Goal: Transaction & Acquisition: Purchase product/service

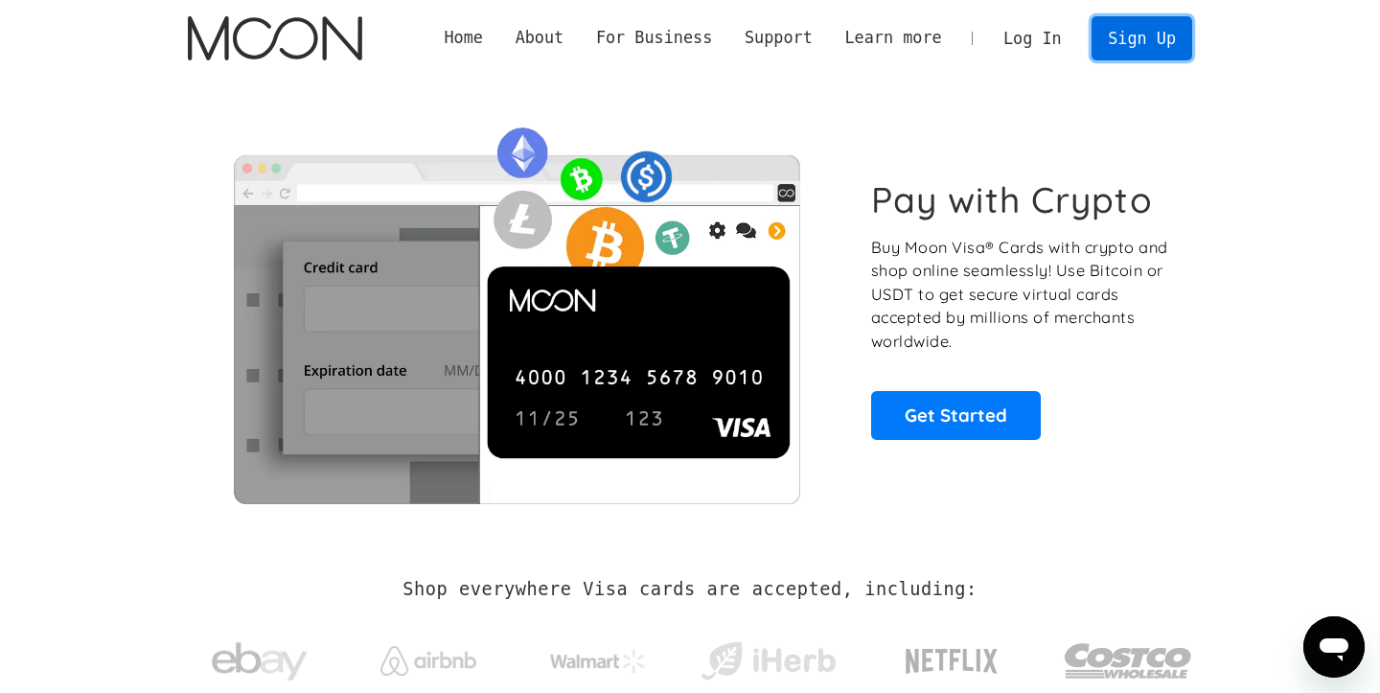
click at [1128, 47] on link "Sign Up" at bounding box center [1141, 37] width 100 height 43
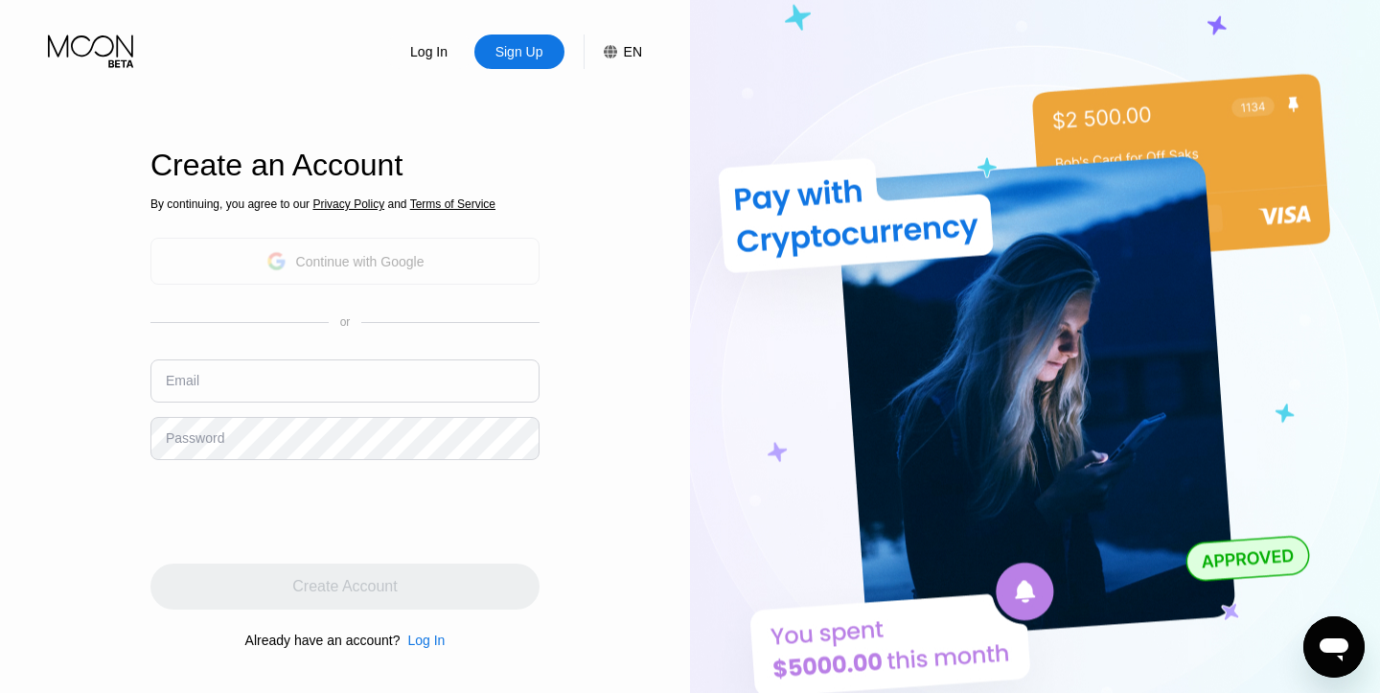
click at [329, 261] on div "Continue with Google" at bounding box center [360, 261] width 128 height 15
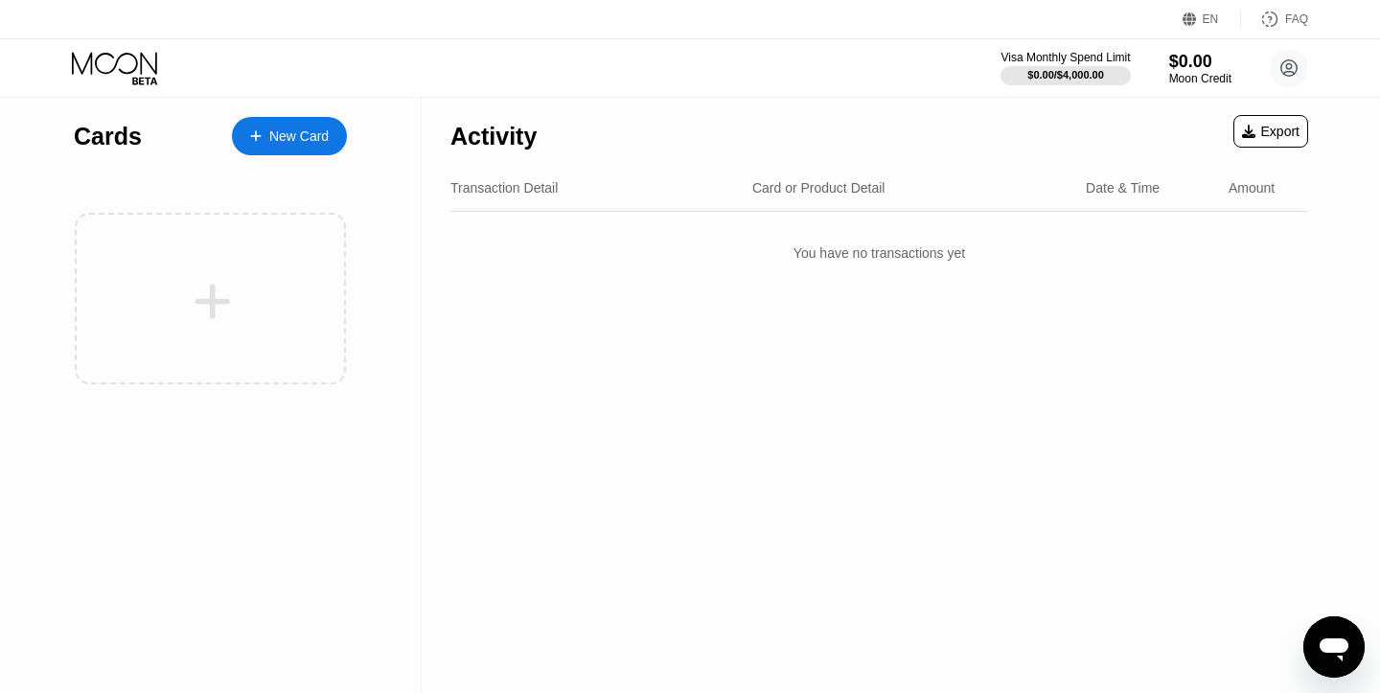
click at [280, 129] on div "New Card" at bounding box center [298, 136] width 59 height 16
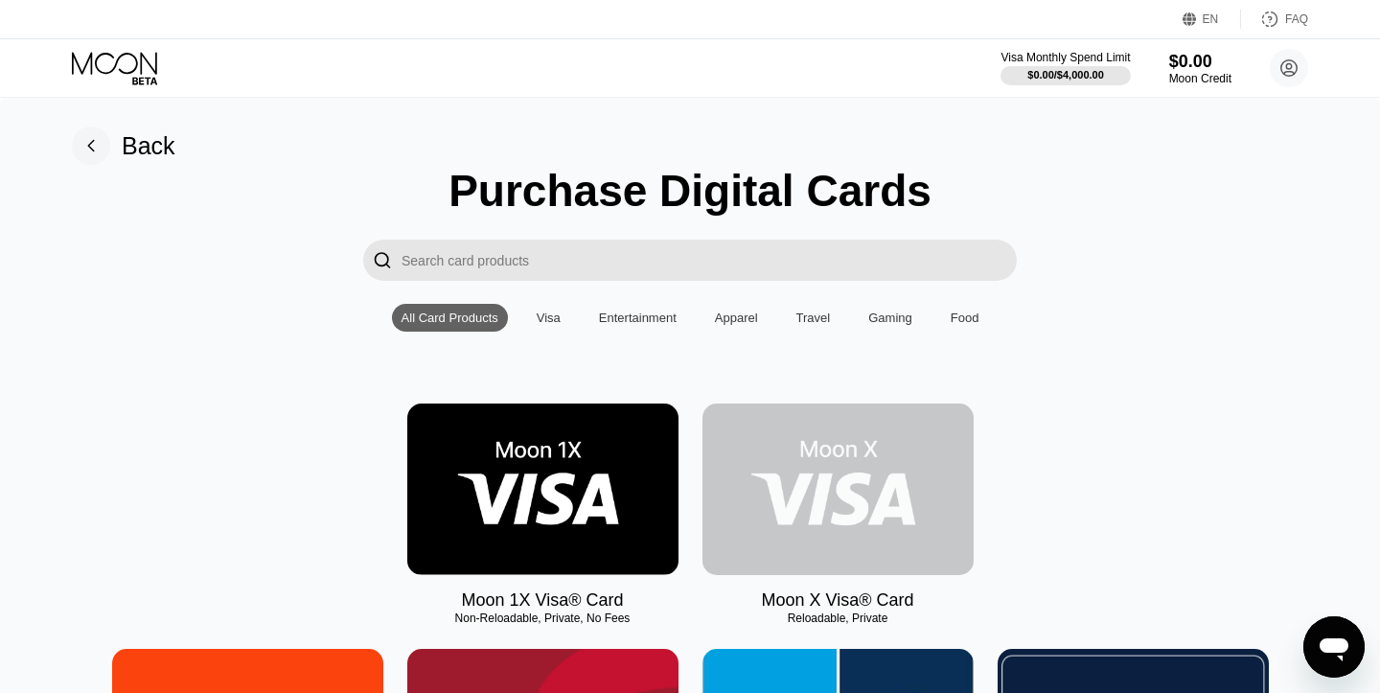
click at [858, 470] on img at bounding box center [837, 489] width 271 height 172
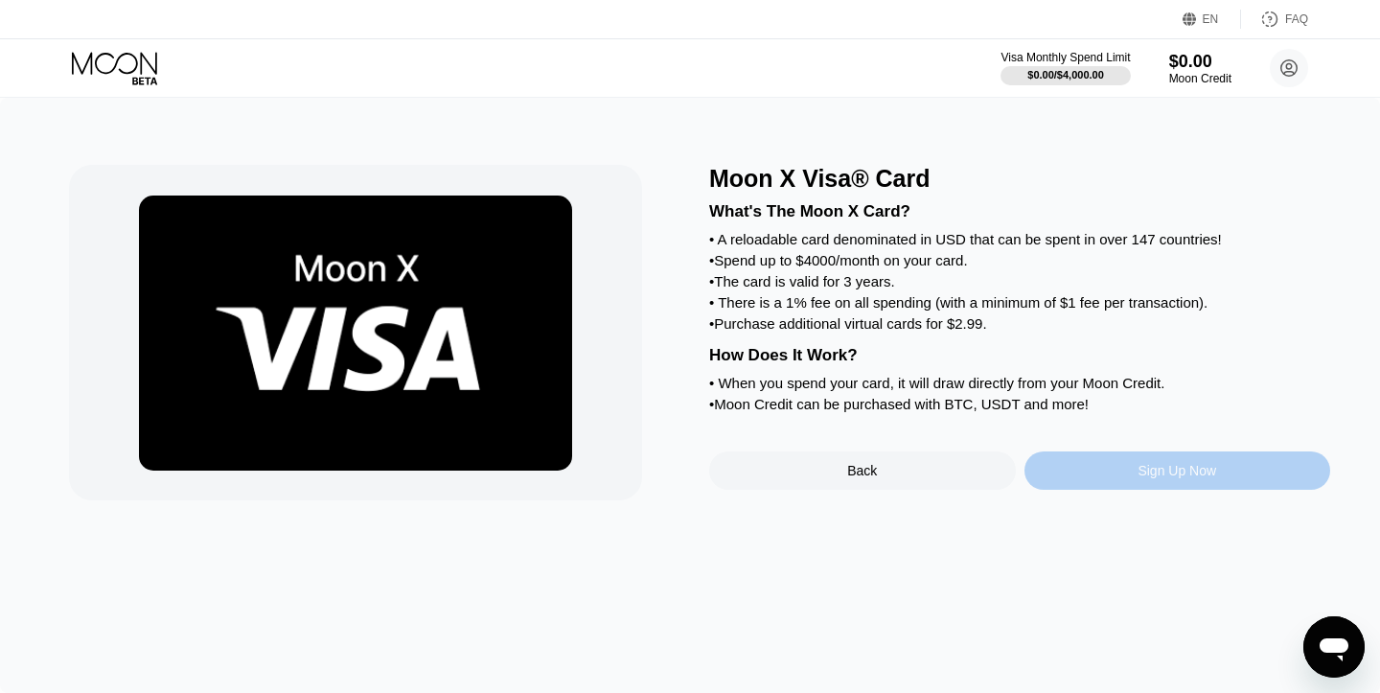
click at [1139, 478] on div "Sign Up Now" at bounding box center [1176, 470] width 79 height 15
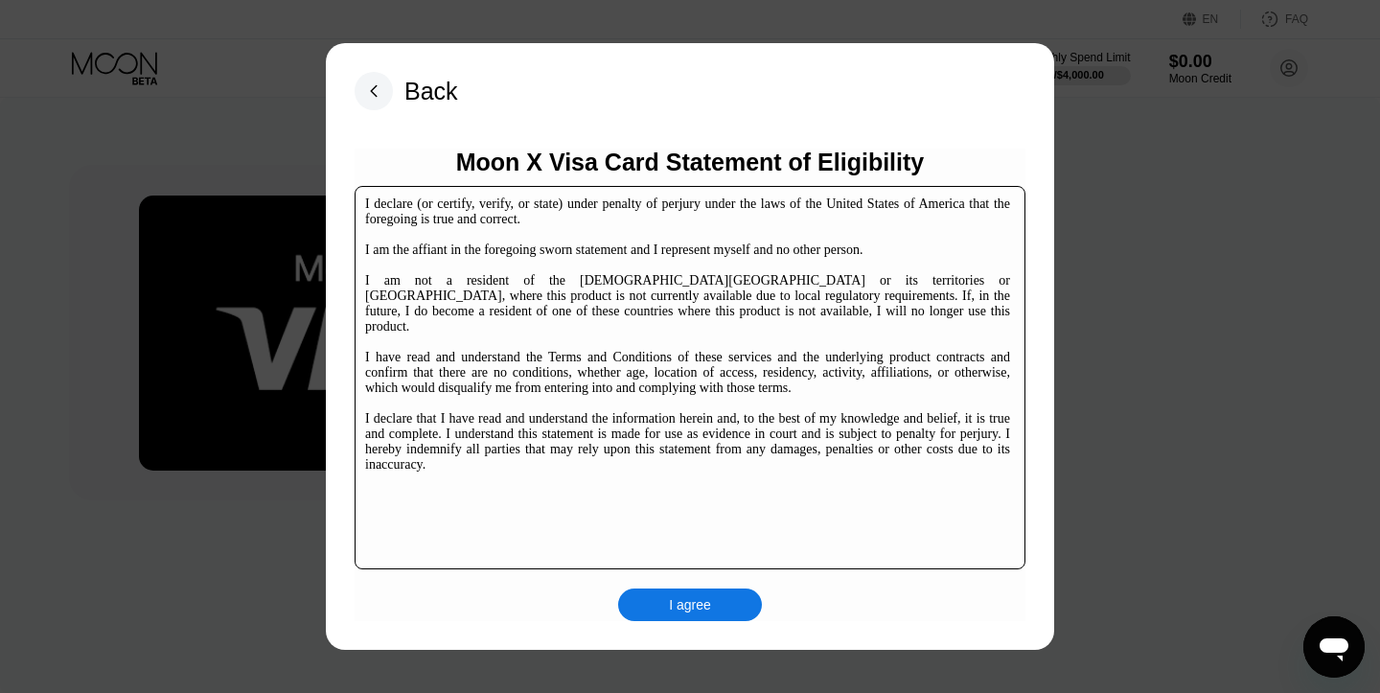
click at [699, 611] on div "I agree" at bounding box center [690, 604] width 42 height 17
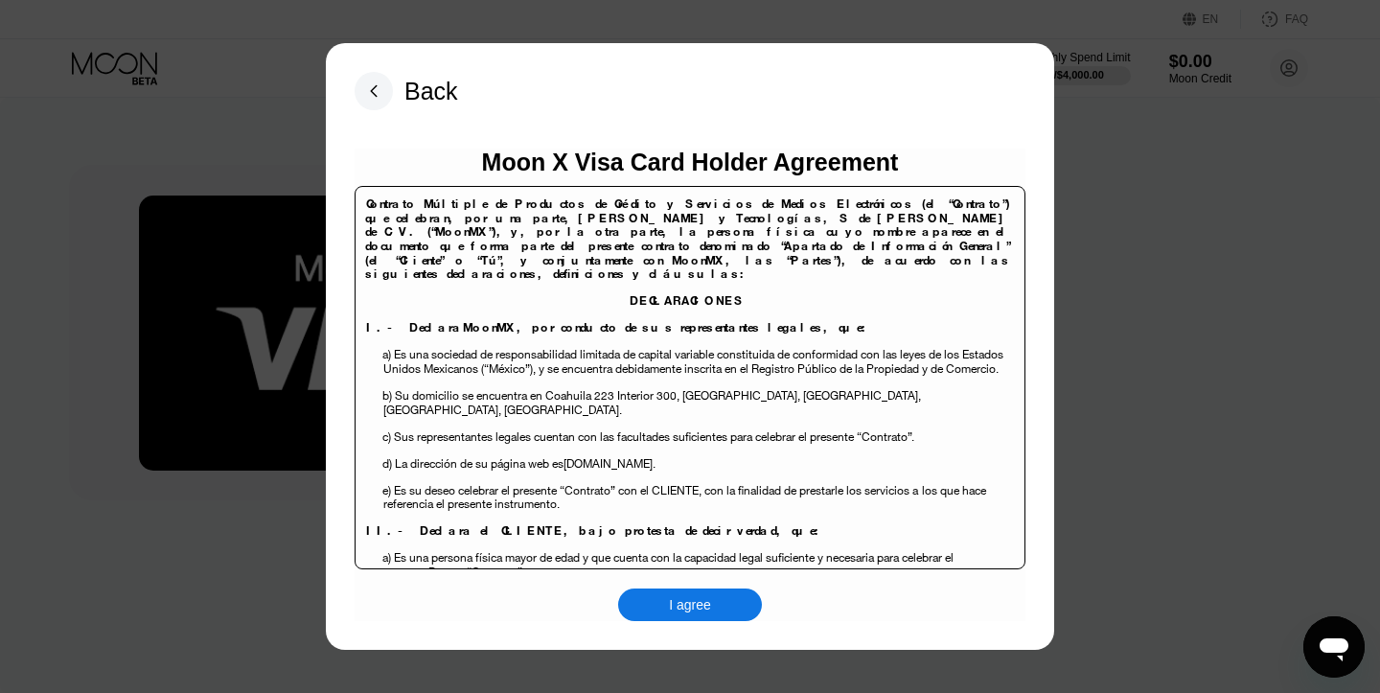
click at [697, 604] on div "I agree" at bounding box center [690, 604] width 42 height 17
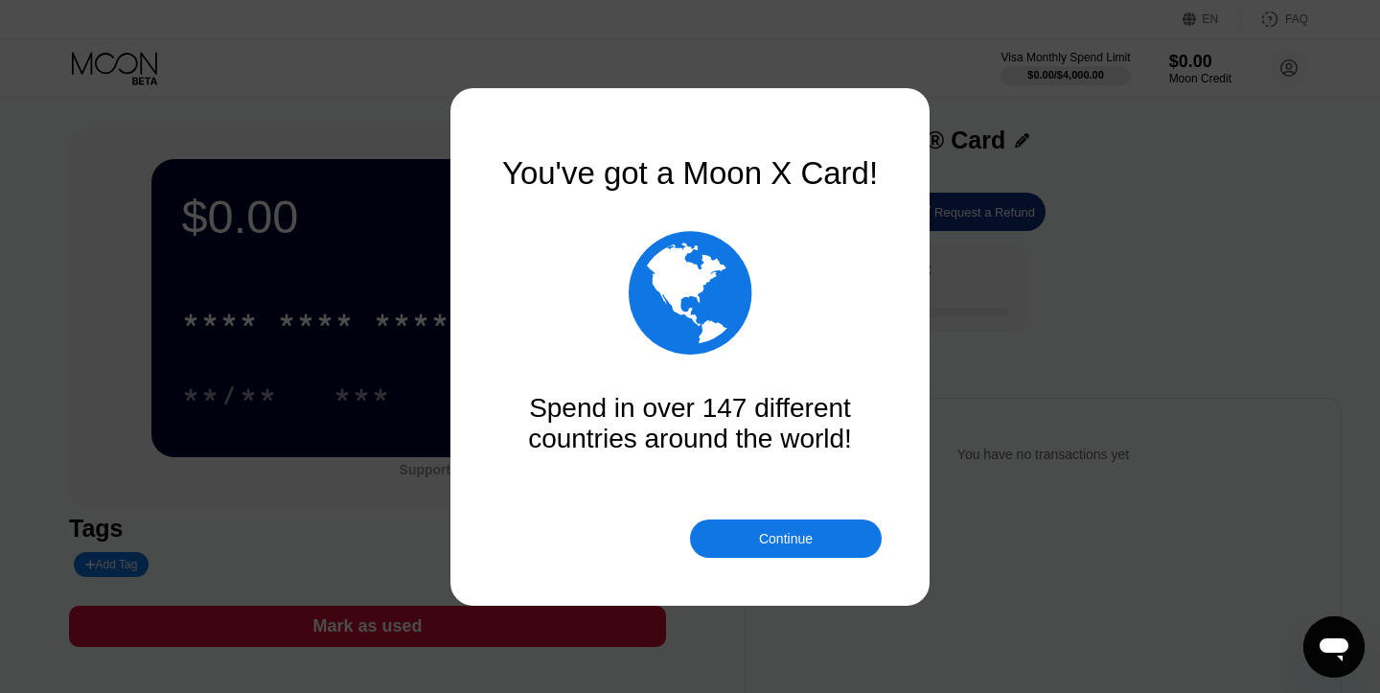
click at [792, 534] on div "Continue" at bounding box center [786, 538] width 54 height 15
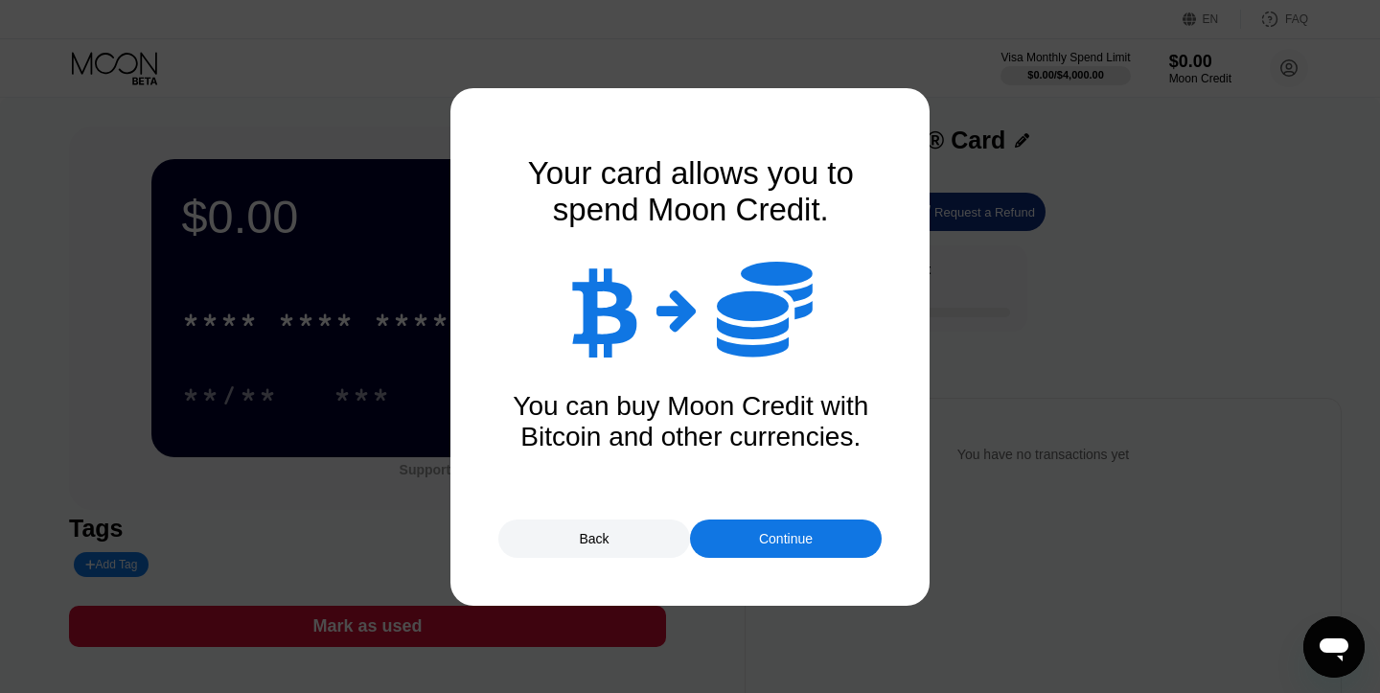
click at [792, 534] on div "Continue" at bounding box center [786, 538] width 54 height 15
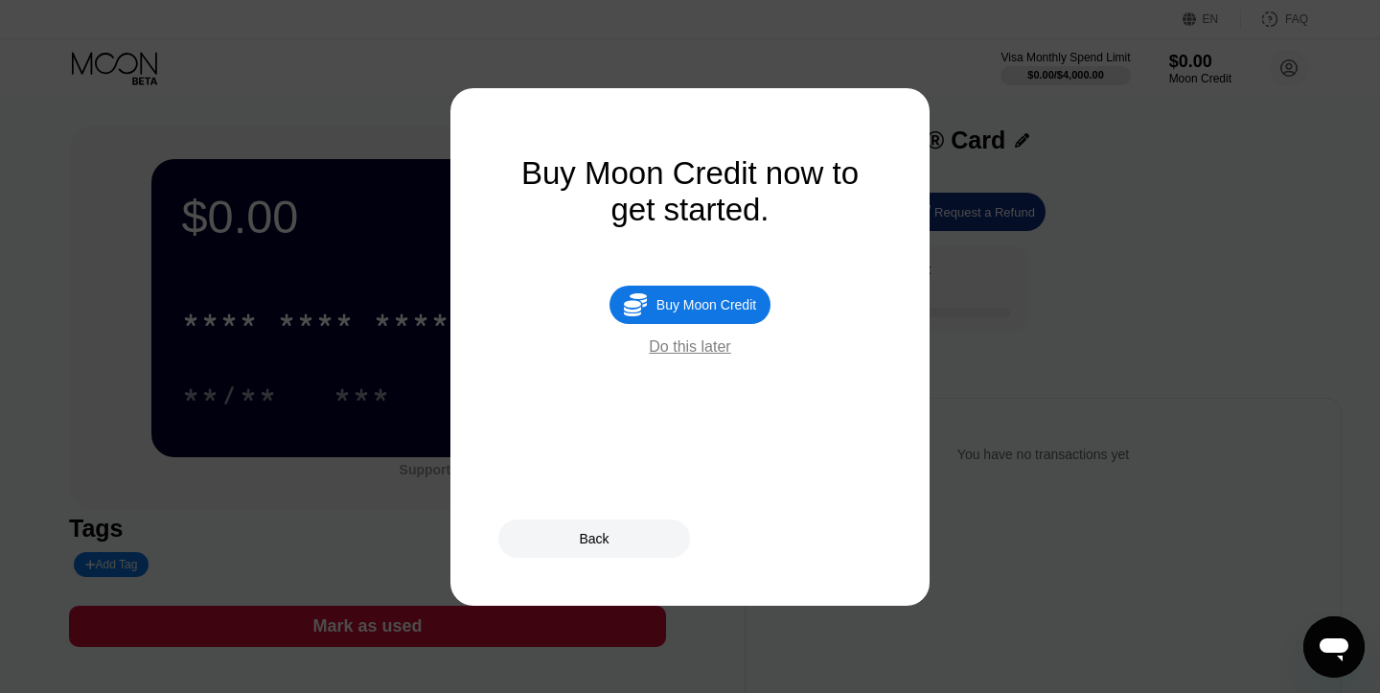
click at [702, 315] on div " Buy Moon Credit" at bounding box center [689, 305] width 161 height 38
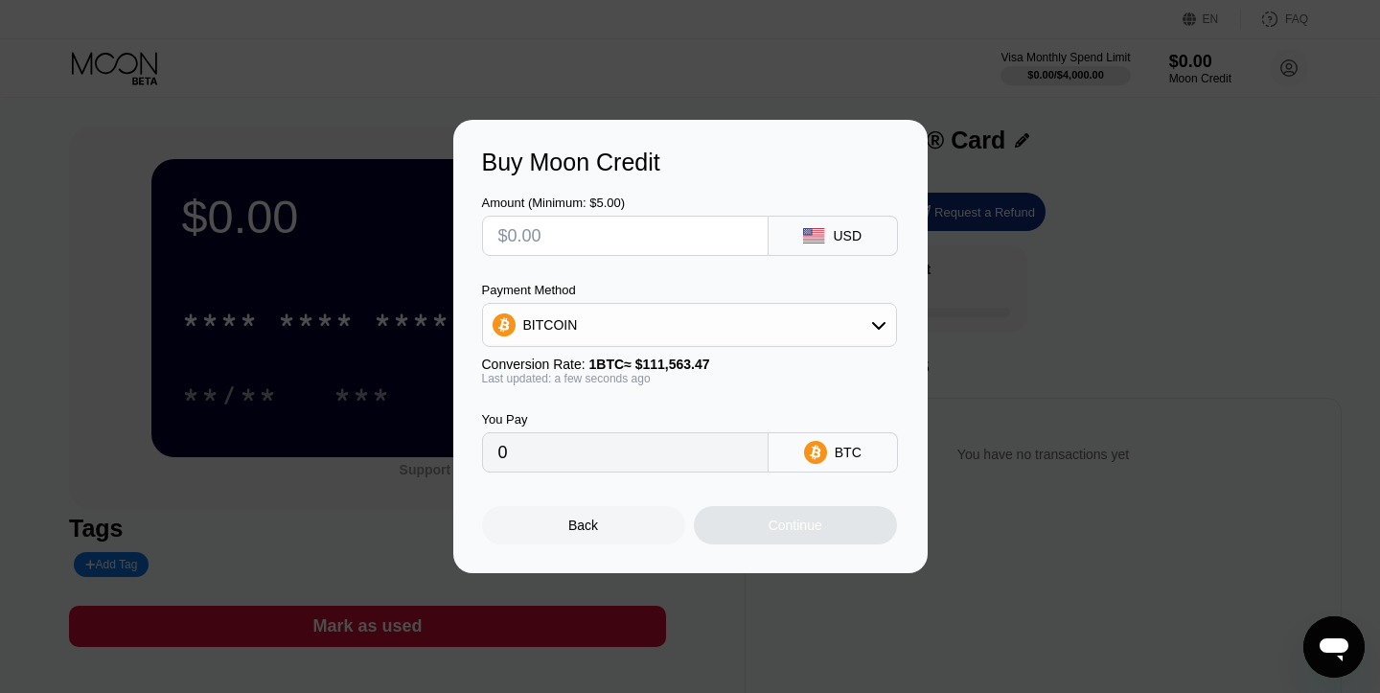
click at [588, 239] on input "text" at bounding box center [625, 236] width 254 height 38
type input "$2"
type input "0.00001793"
type input "$24"
type input "0.00021513"
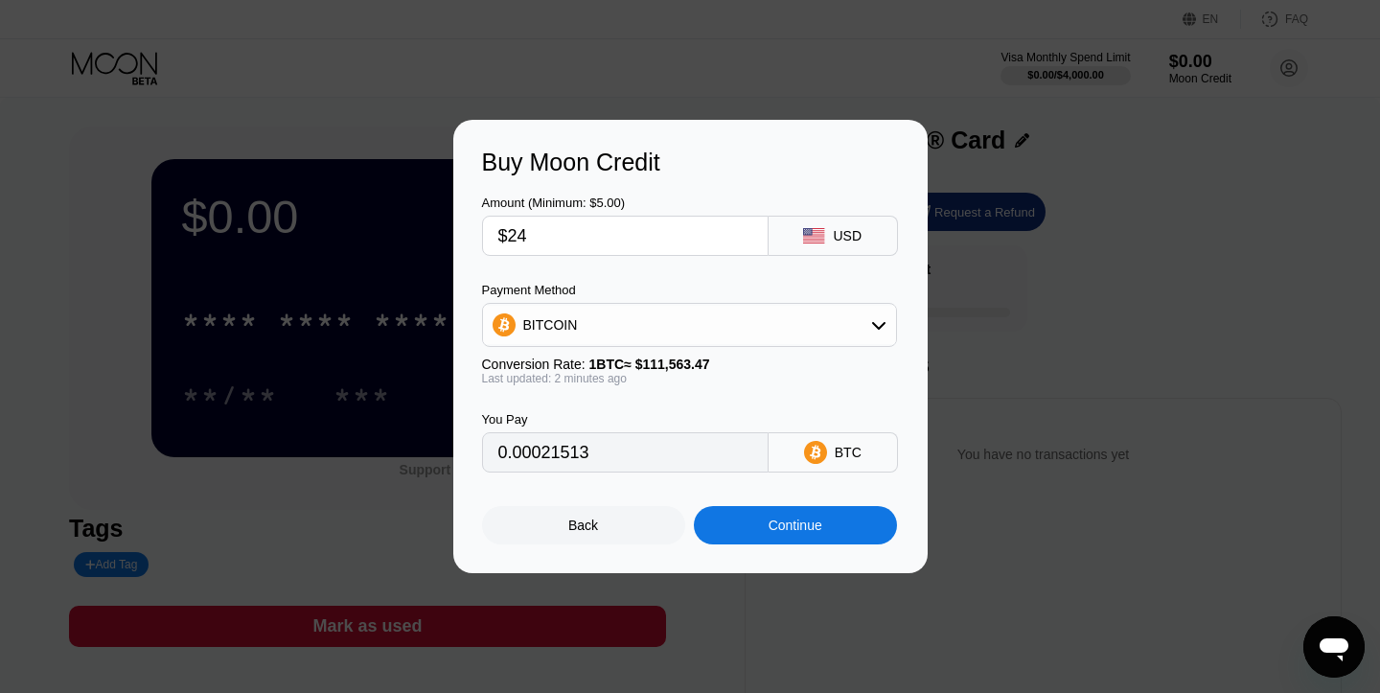
type input "$24"
click at [815, 526] on div "Continue" at bounding box center [795, 524] width 54 height 15
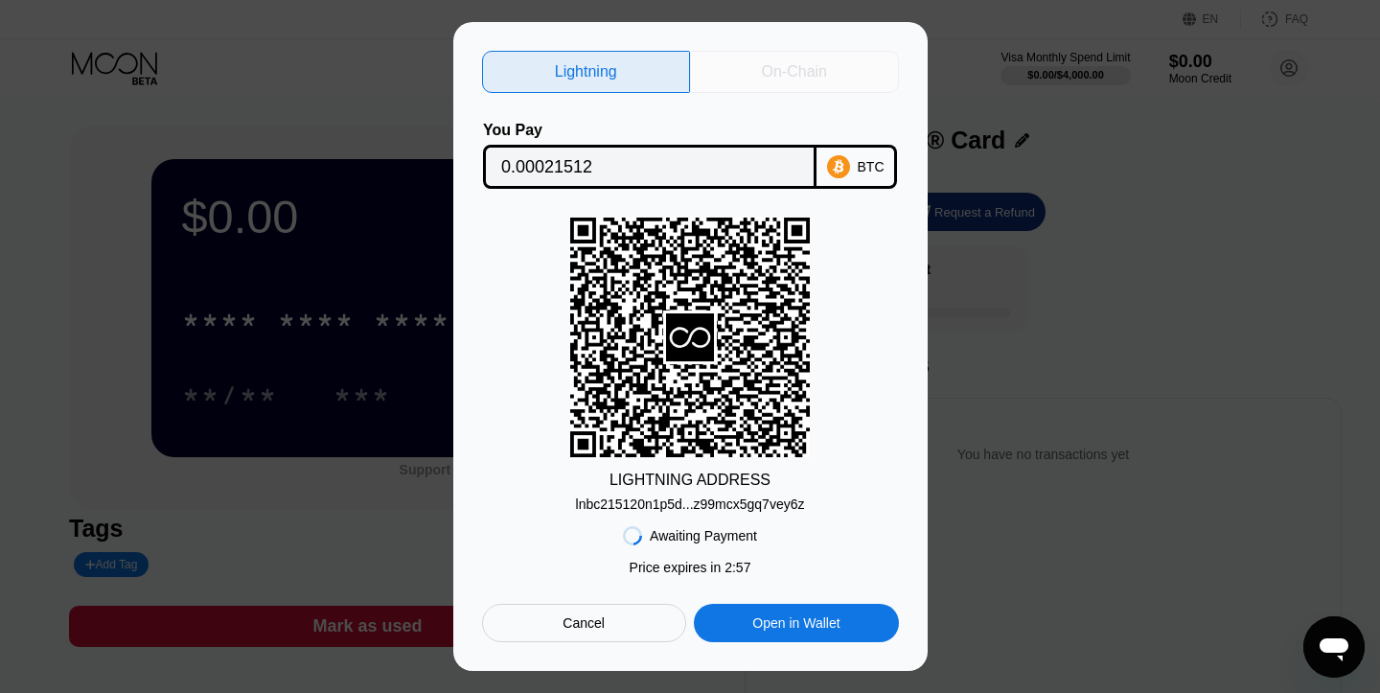
click at [782, 73] on div "On-Chain" at bounding box center [794, 71] width 65 height 19
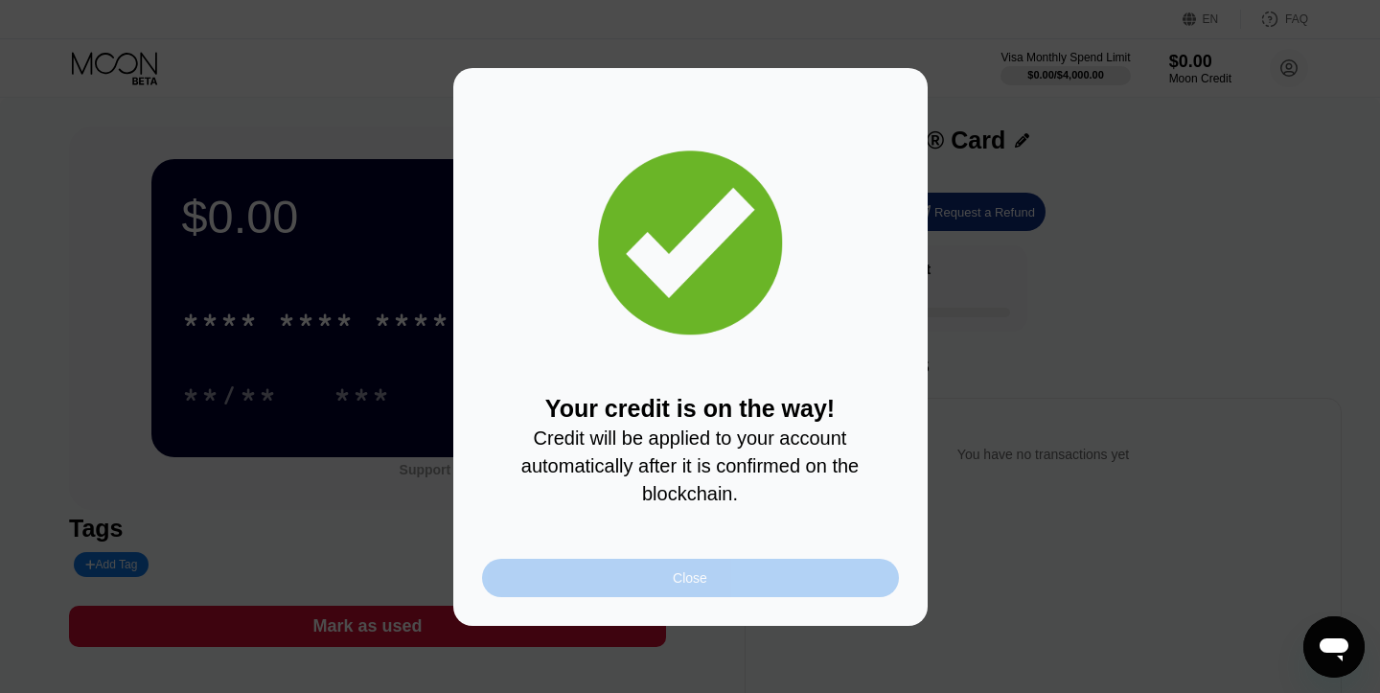
click at [781, 578] on div "Close" at bounding box center [690, 578] width 417 height 38
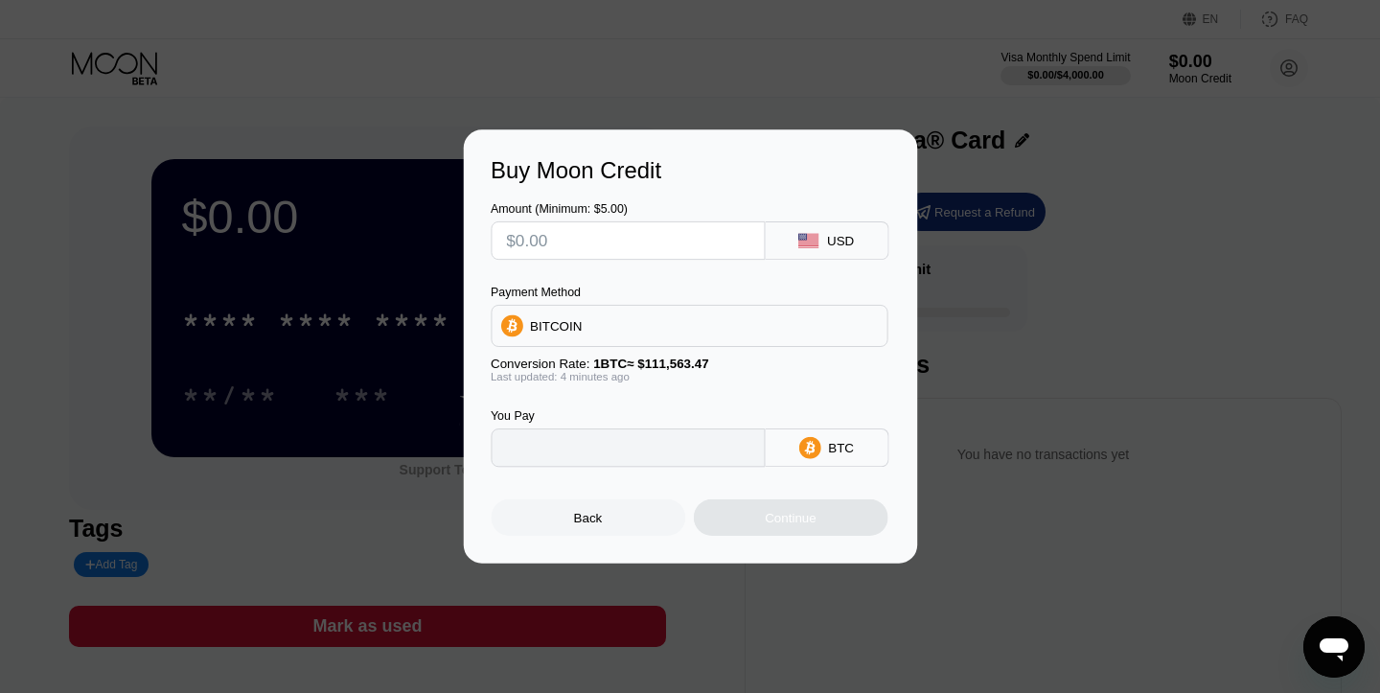
type input "0"
